Goal: Transaction & Acquisition: Purchase product/service

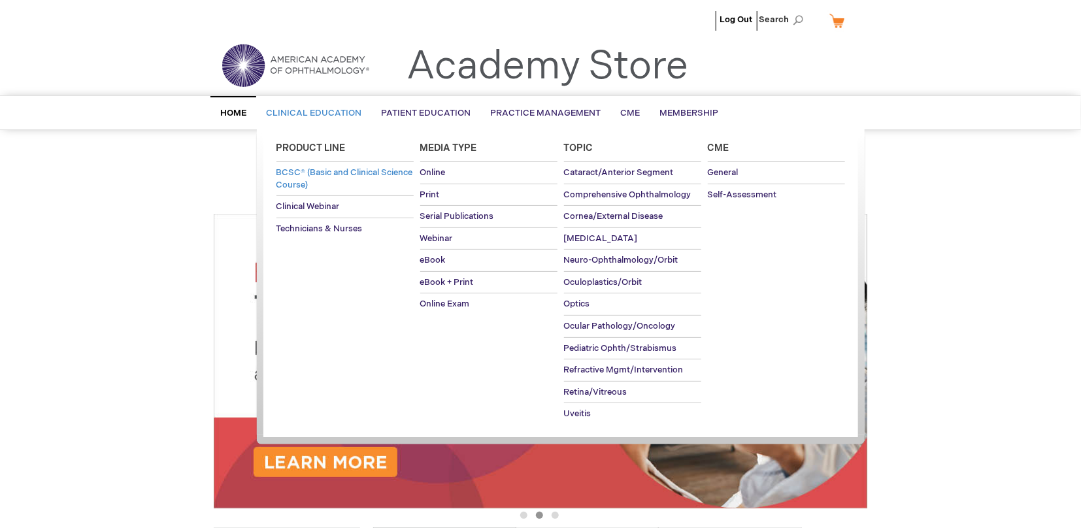
type input "MJTsang"
click at [302, 182] on span "BCSC® (Basic and Clinical Science Course)" at bounding box center [344, 178] width 137 height 23
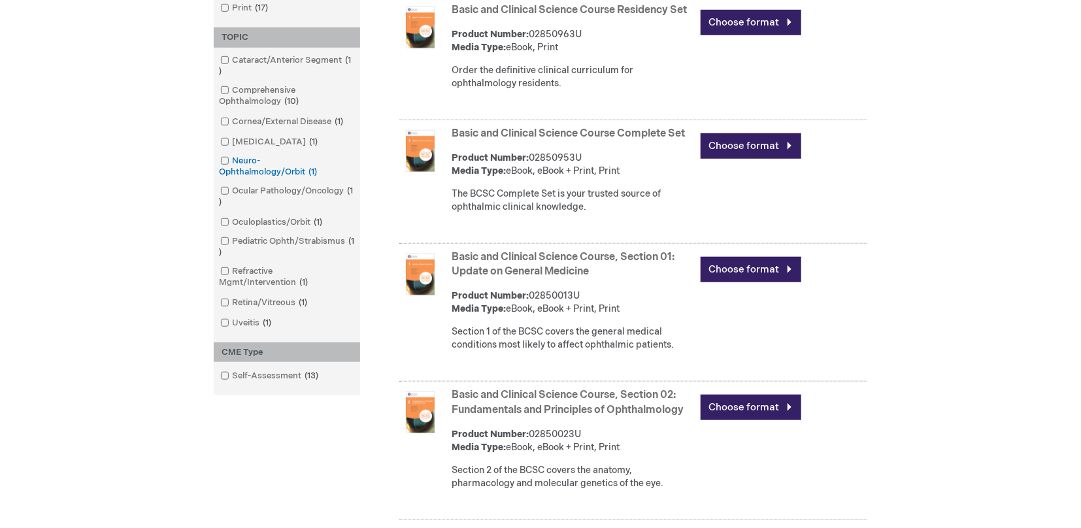
scroll to position [145, 0]
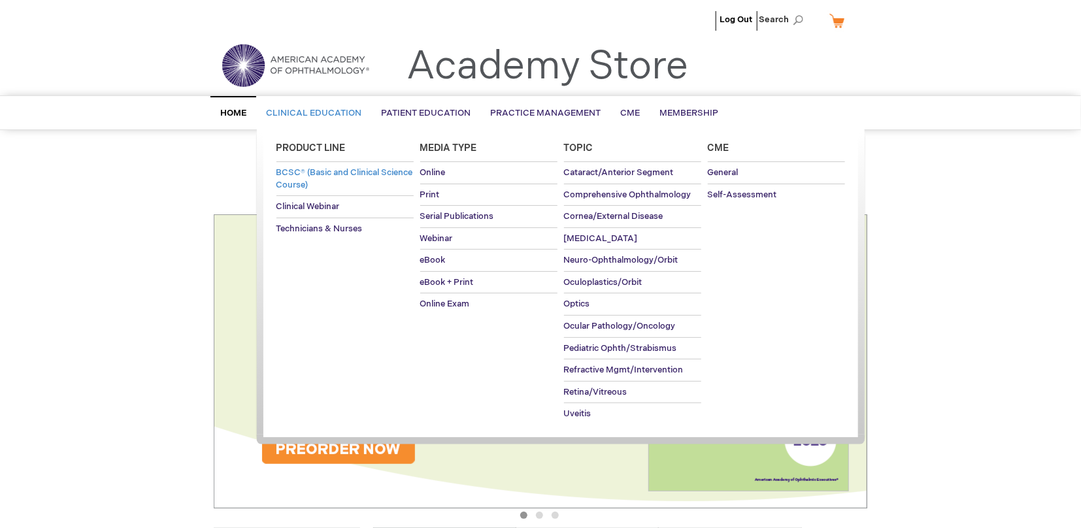
type input "MJTsang"
click at [310, 178] on link "BCSC® (Basic and Clinical Science Course)" at bounding box center [344, 178] width 137 height 33
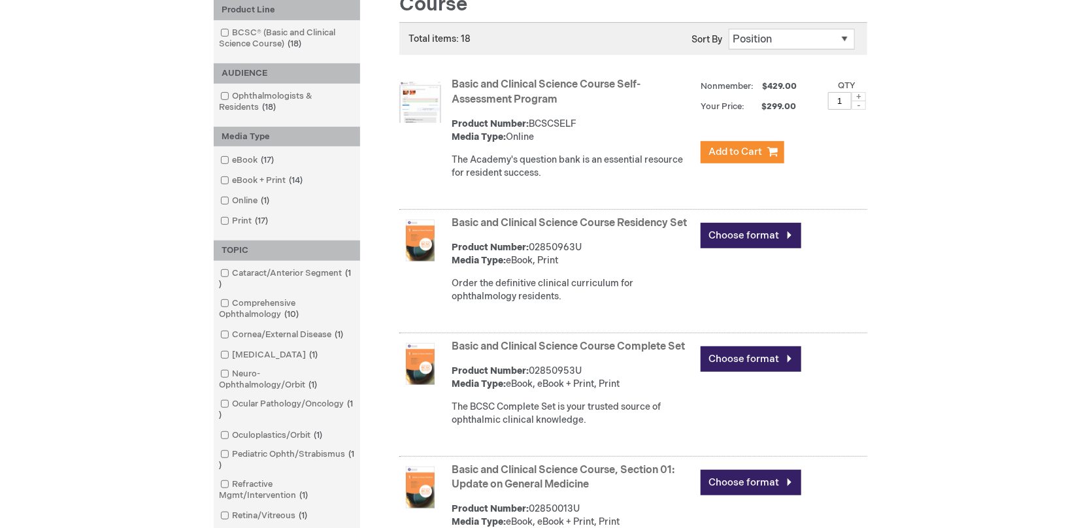
scroll to position [290, 0]
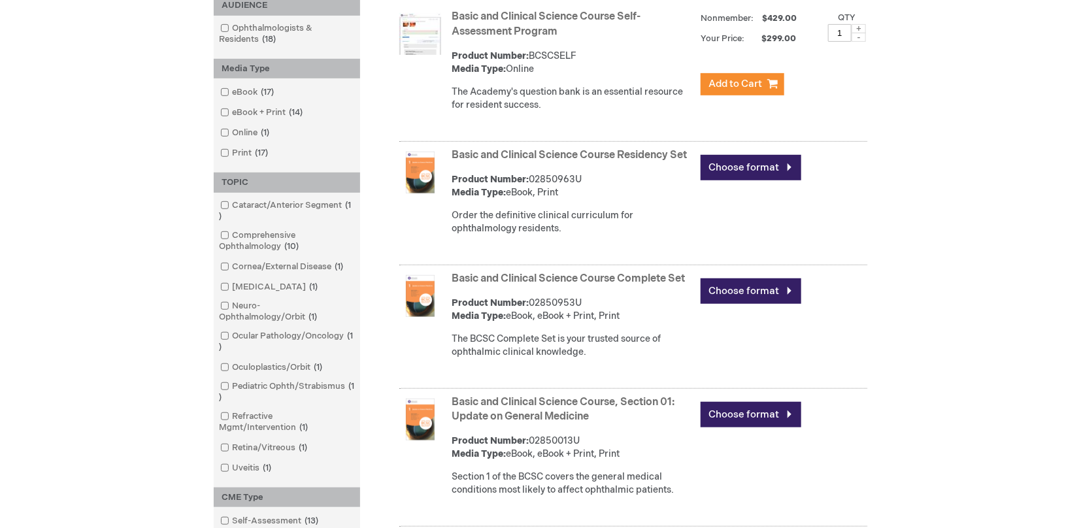
type input "MJTsang"
click at [625, 414] on link "Basic and Clinical Science Course, Section 01: Update on General Medicine" at bounding box center [563, 409] width 223 height 27
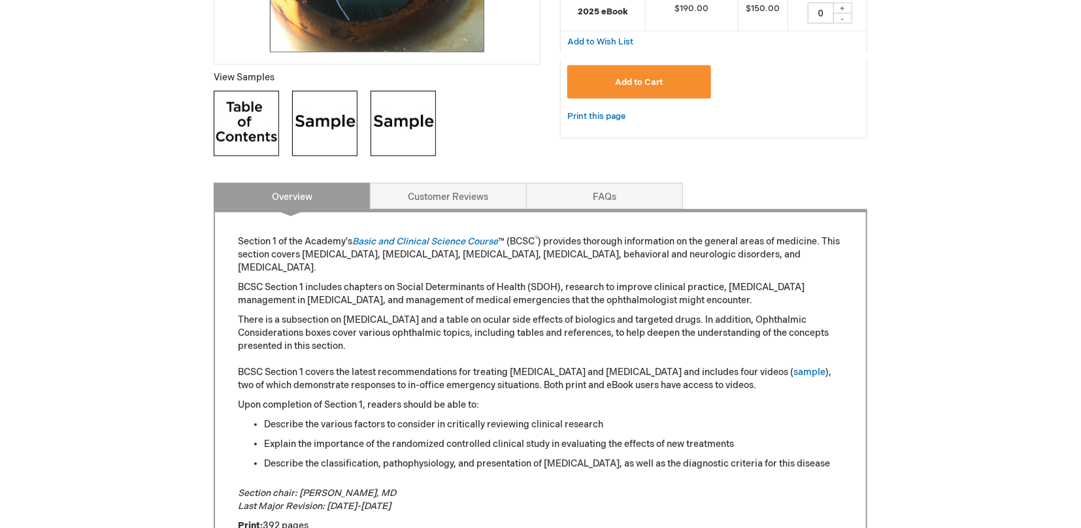
scroll to position [508, 0]
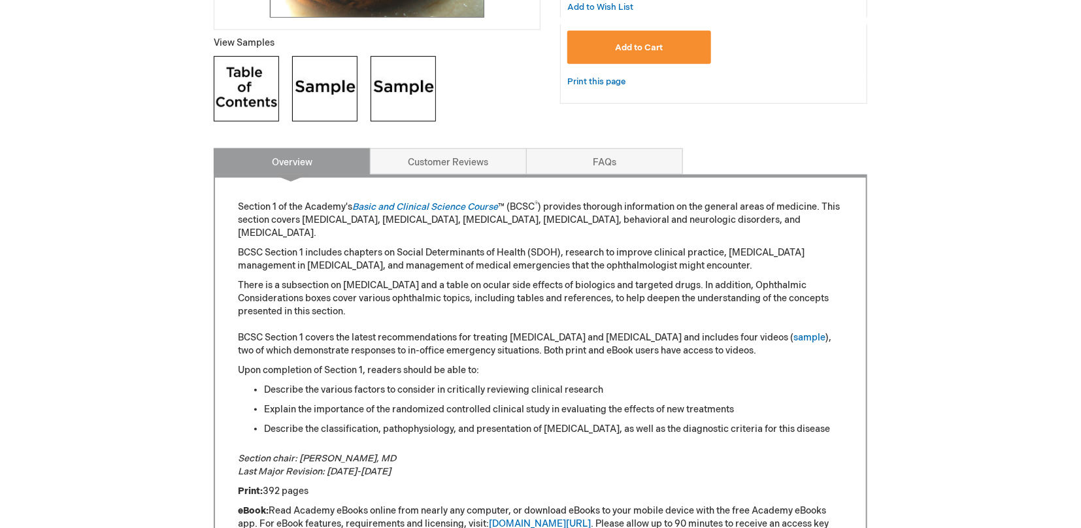
type input "MJTsang"
click at [319, 72] on img at bounding box center [324, 88] width 65 height 65
